Goal: Task Accomplishment & Management: Use online tool/utility

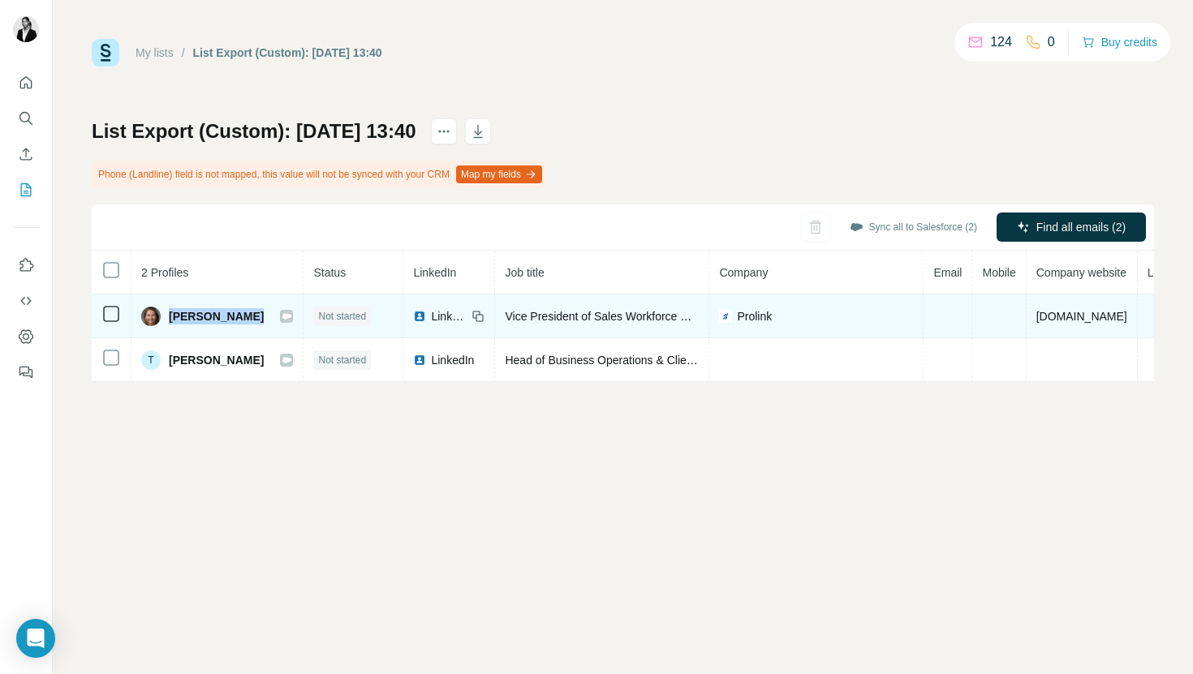
drag, startPoint x: 168, startPoint y: 316, endPoint x: 259, endPoint y: 328, distance: 91.7
click at [259, 328] on td "[PERSON_NAME]" at bounding box center [217, 317] width 172 height 44
copy div "[PERSON_NAME]"
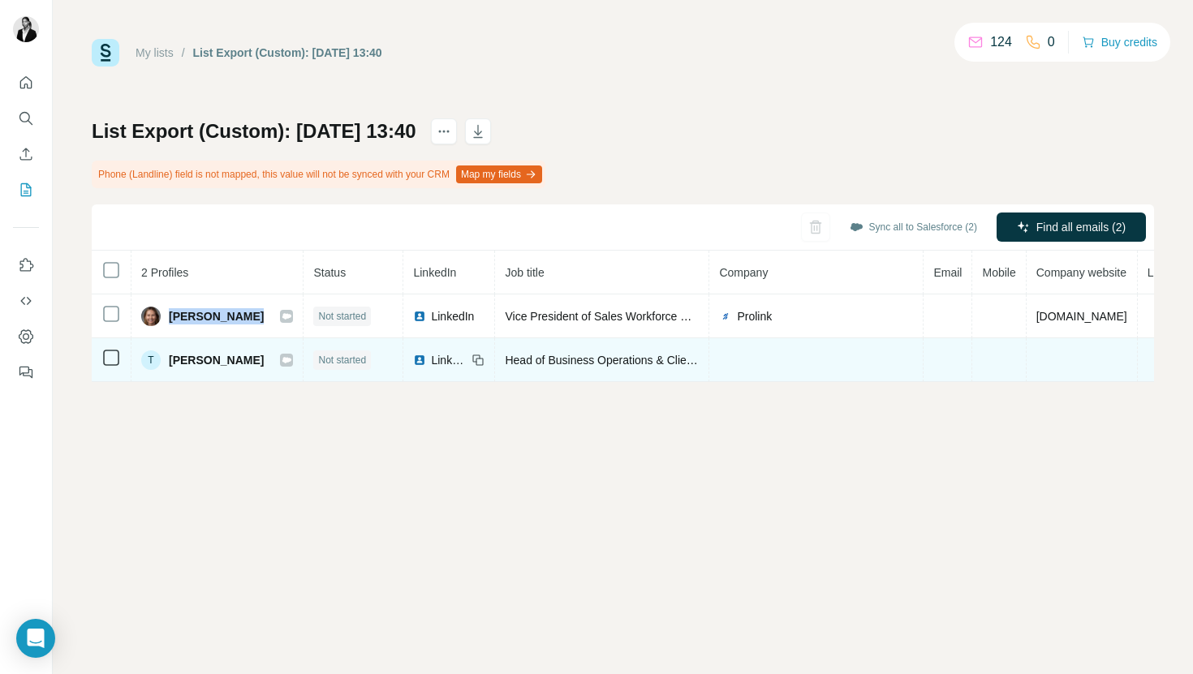
drag, startPoint x: 171, startPoint y: 359, endPoint x: 260, endPoint y: 360, distance: 88.5
click at [260, 360] on div "T [PERSON_NAME]" at bounding box center [217, 360] width 152 height 19
copy span "[PERSON_NAME]"
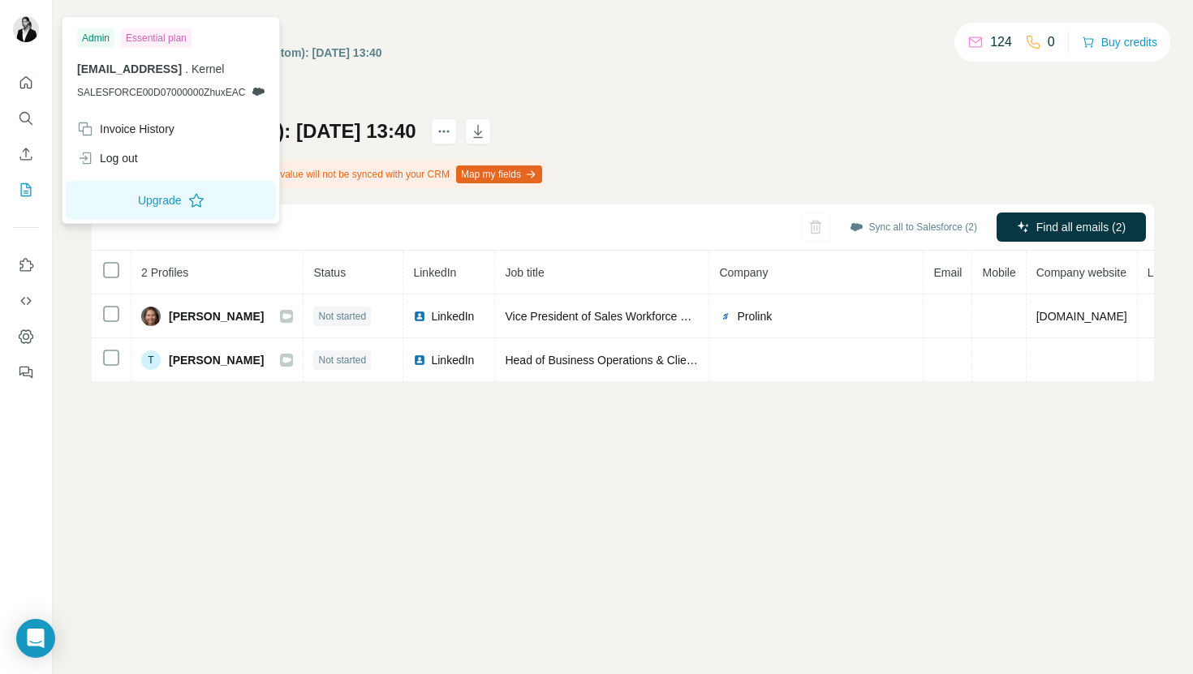
click at [586, 88] on div "My lists / List Export (Custom): [DATE] 13:40 124 0 Buy credits List Export (Cu…" at bounding box center [623, 210] width 1062 height 343
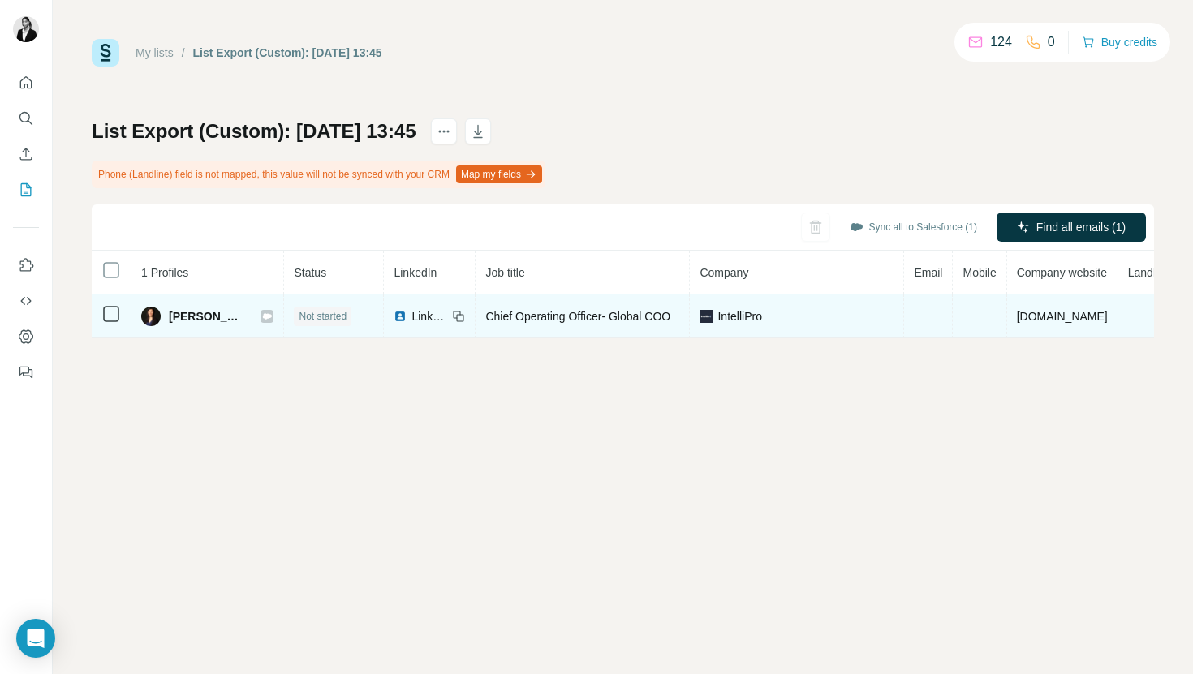
click at [182, 319] on div "[PERSON_NAME]" at bounding box center [207, 316] width 132 height 19
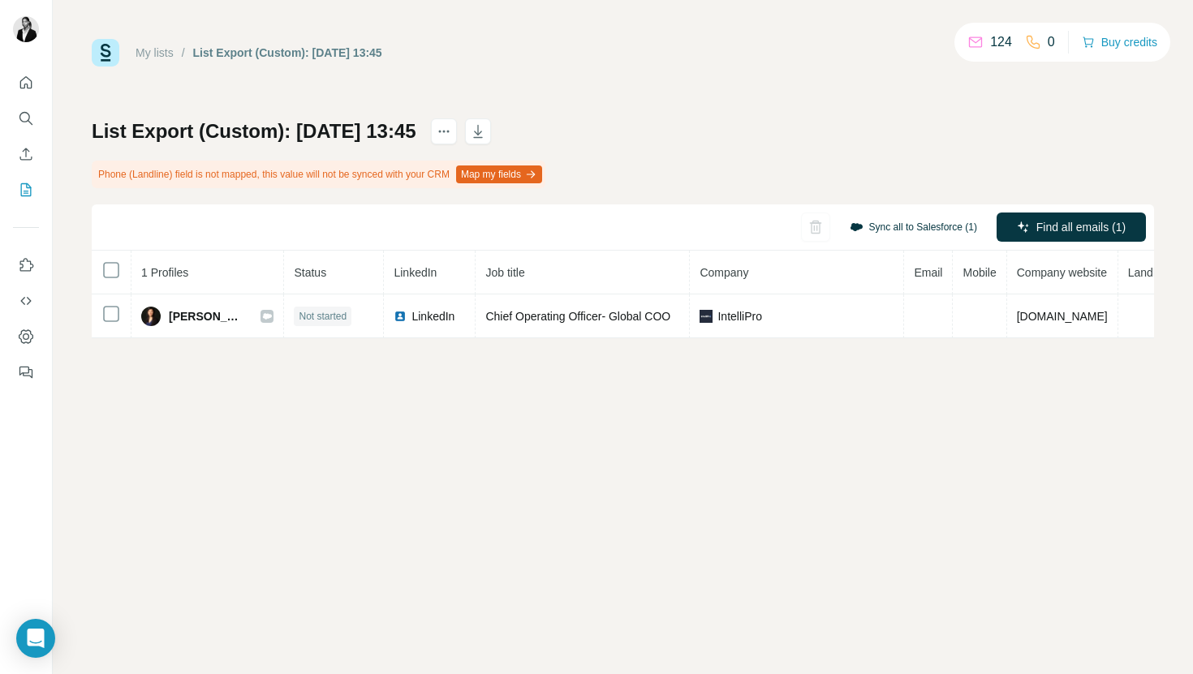
click at [903, 217] on button "Sync all to Salesforce (1)" at bounding box center [913, 227] width 150 height 24
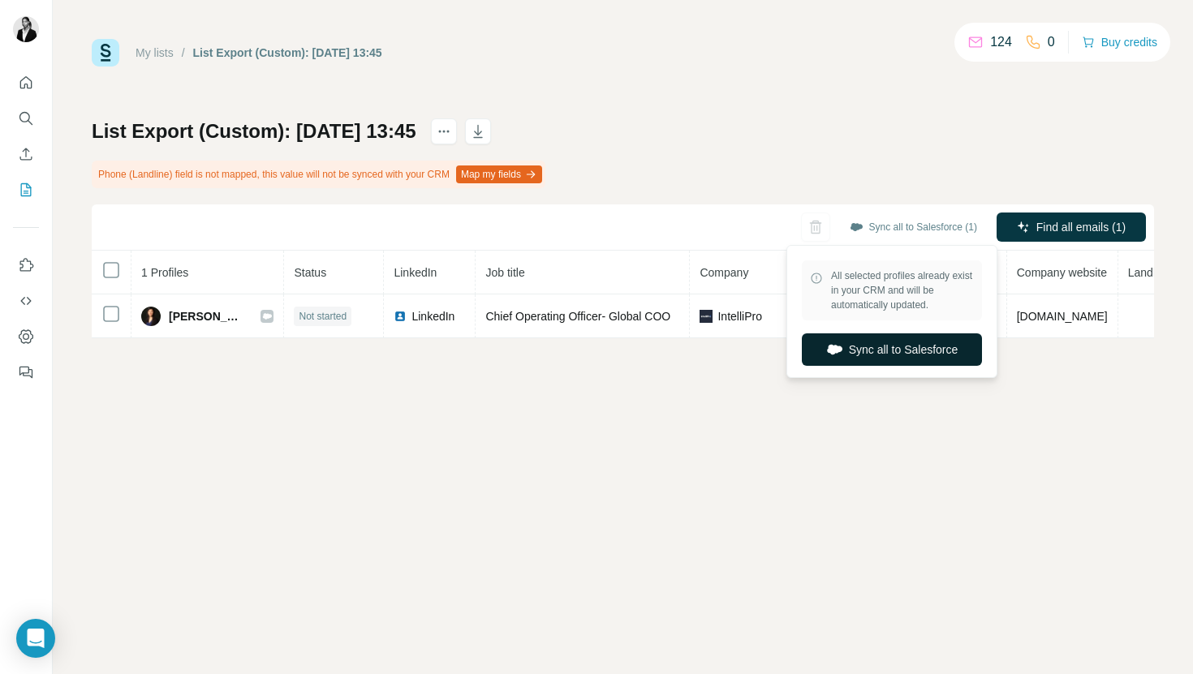
click at [887, 351] on button "Sync all to Salesforce" at bounding box center [892, 350] width 180 height 32
